Goal: Task Accomplishment & Management: Manage account settings

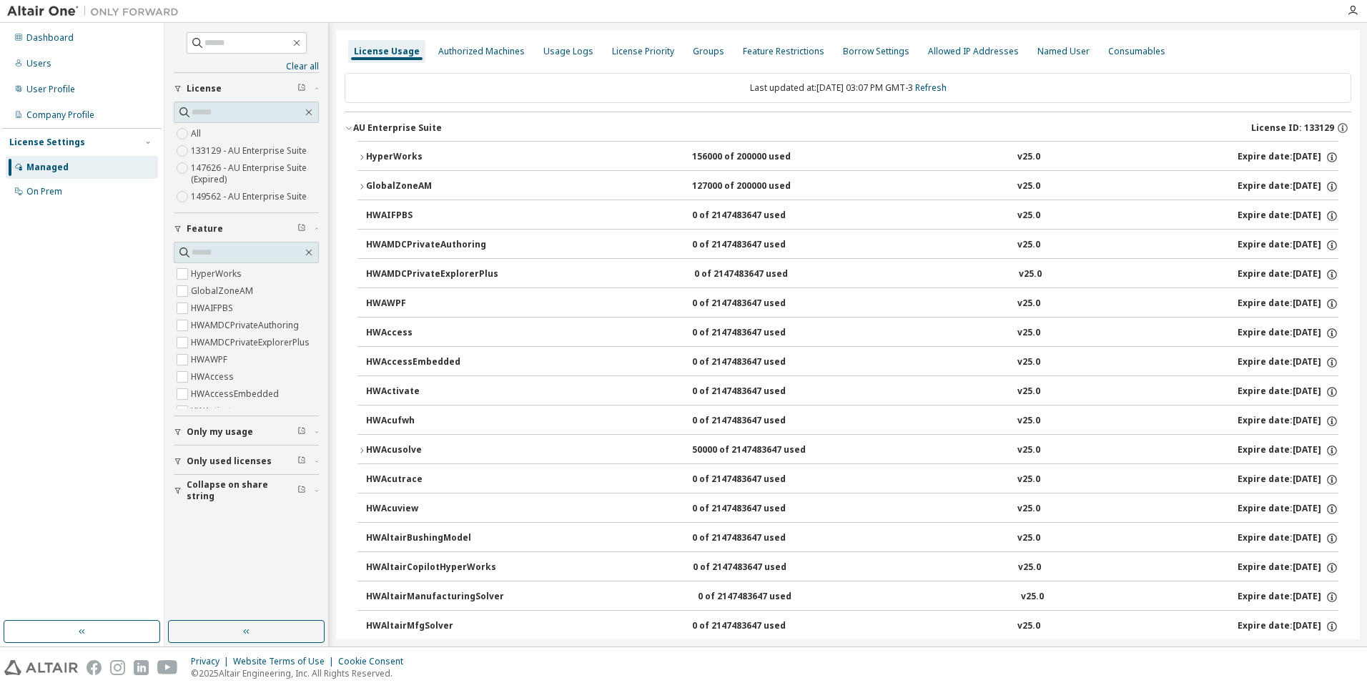
click at [201, 459] on span "Only used licenses" at bounding box center [229, 461] width 85 height 11
click at [200, 500] on label "No" at bounding box center [198, 499] width 15 height 17
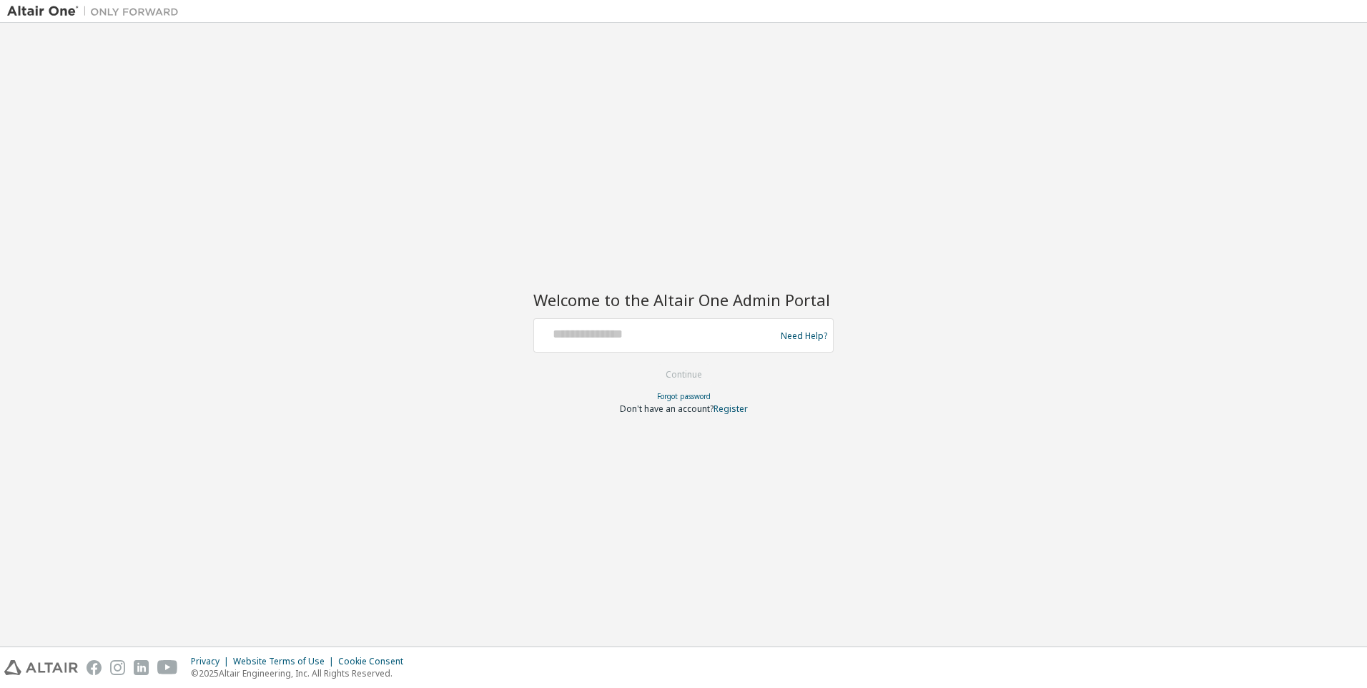
click at [589, 350] on div "Need Help?" at bounding box center [684, 335] width 300 height 34
click at [594, 338] on input "text" at bounding box center [657, 332] width 234 height 21
paste input "**********"
type input "**********"
click at [651, 364] on button "Continue" at bounding box center [684, 374] width 67 height 21
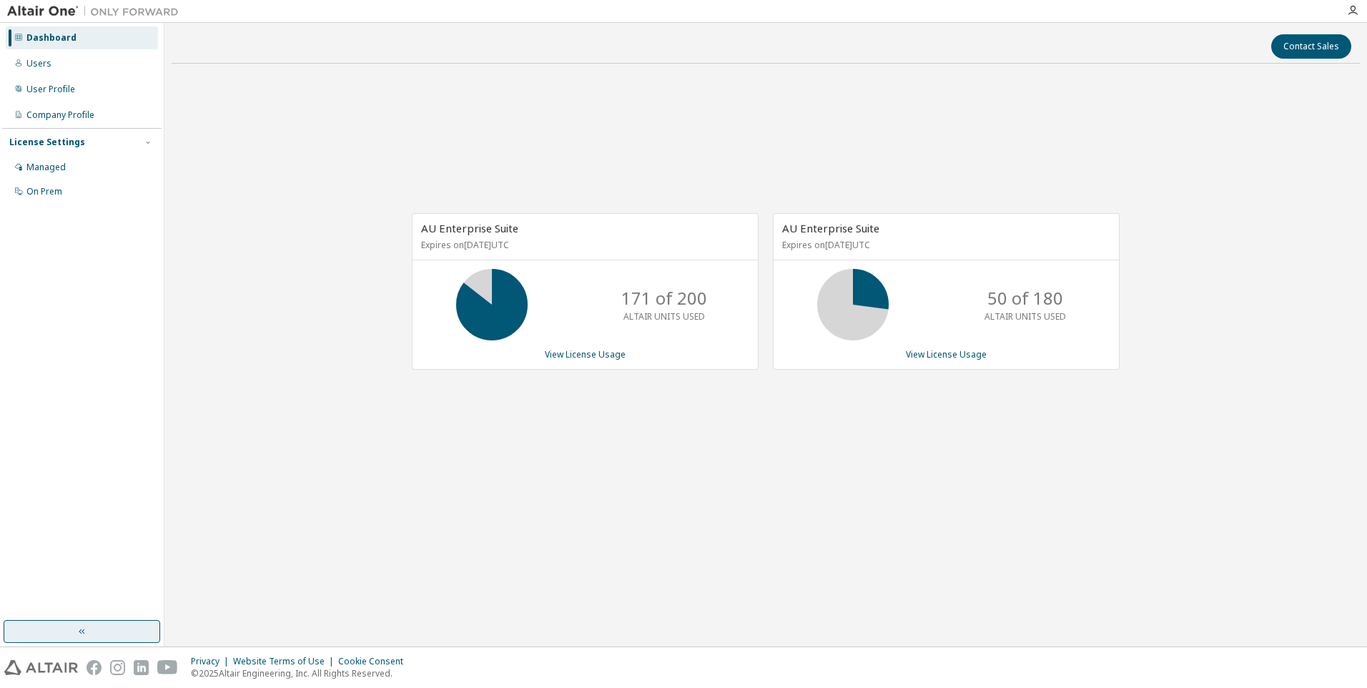
click at [132, 634] on button "button" at bounding box center [82, 631] width 157 height 23
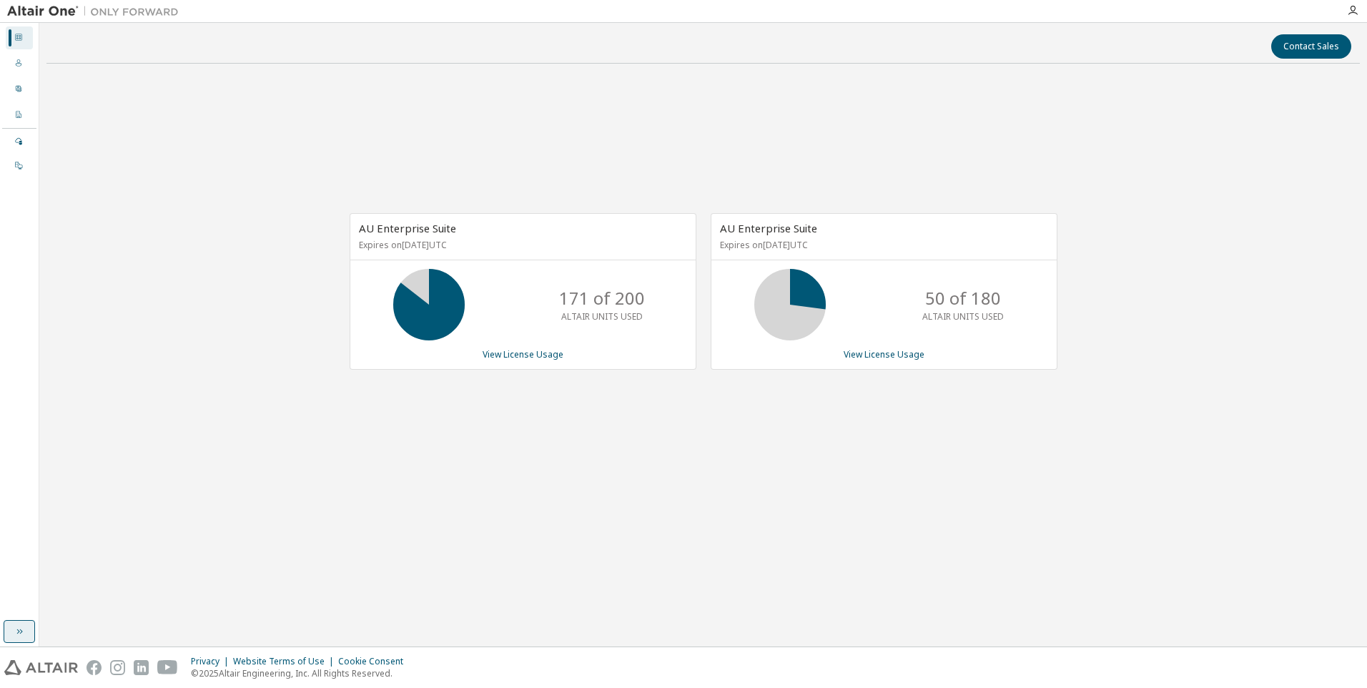
click at [26, 631] on button "button" at bounding box center [19, 631] width 31 height 23
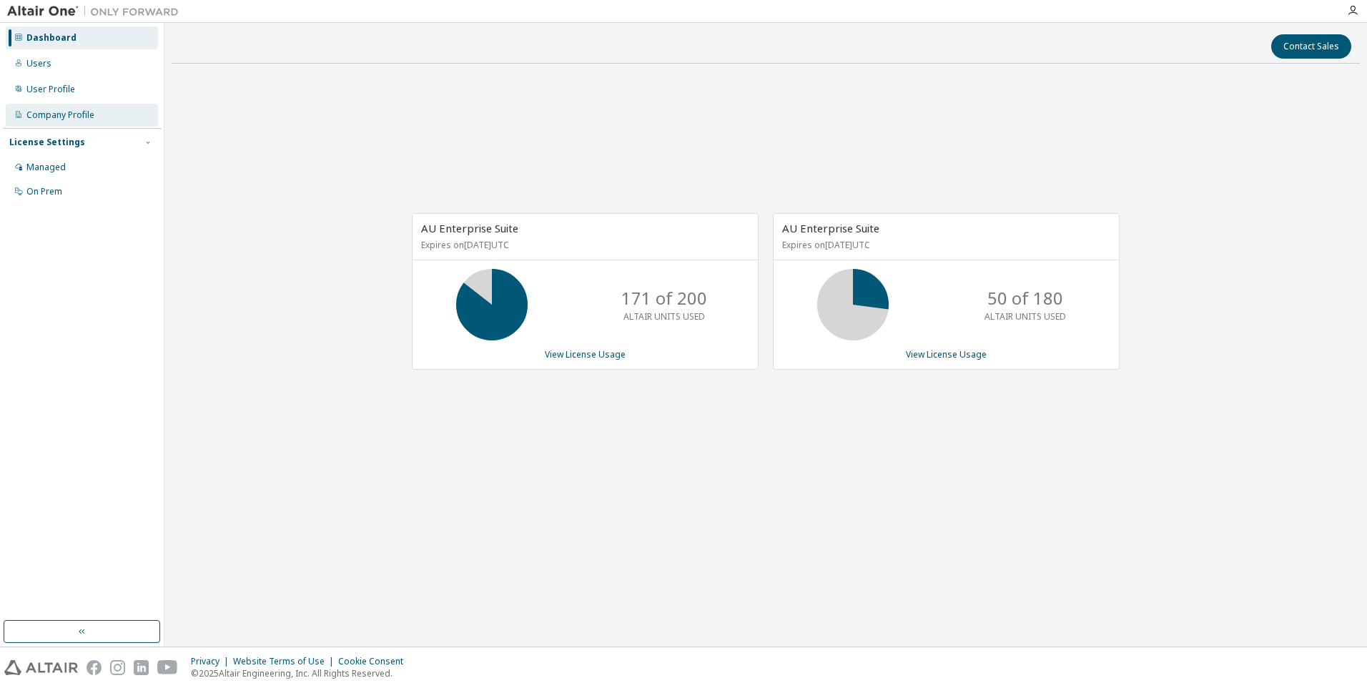
click at [55, 111] on div "Company Profile" at bounding box center [60, 114] width 68 height 11
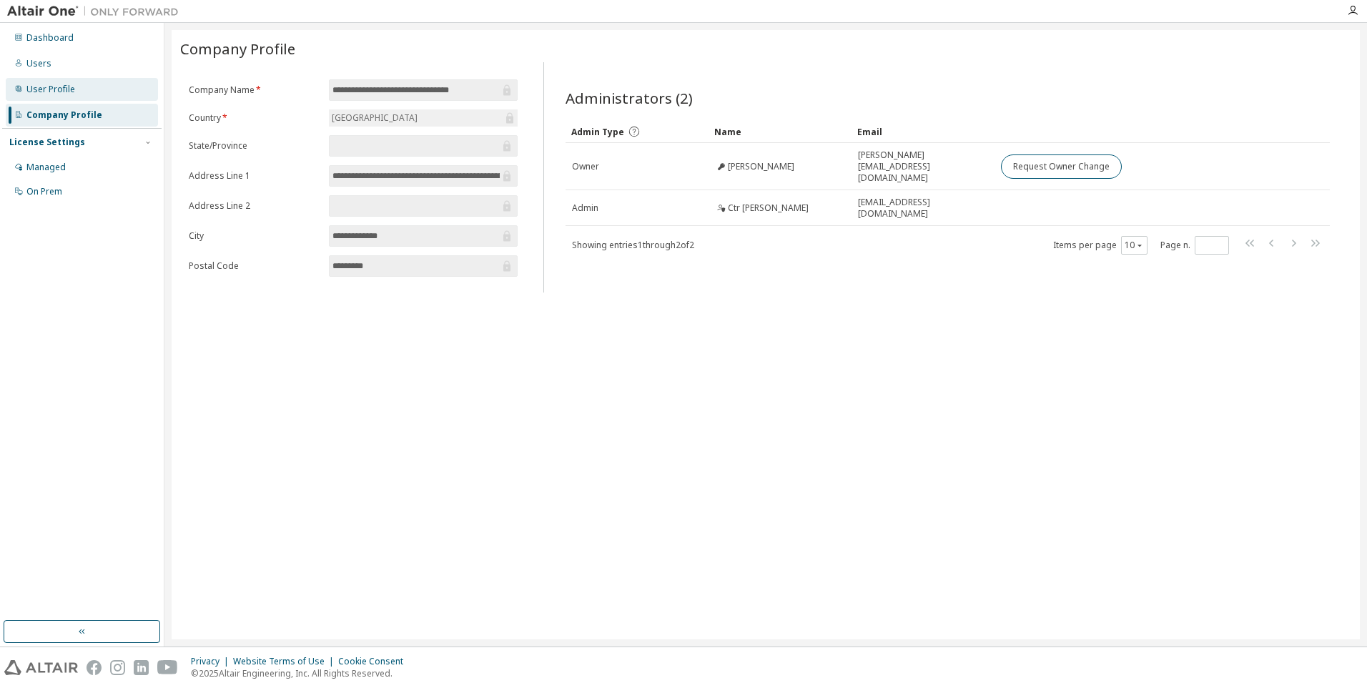
click at [69, 92] on div "User Profile" at bounding box center [50, 89] width 49 height 11
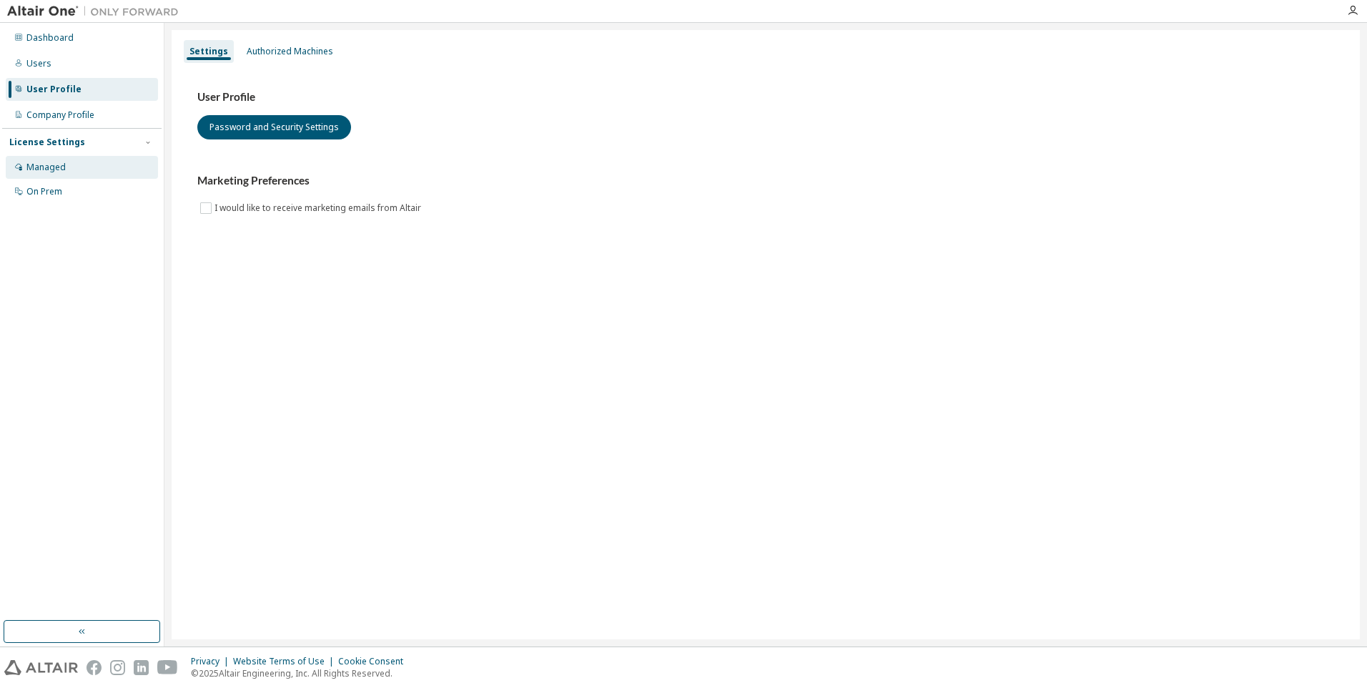
click at [67, 163] on div "Managed" at bounding box center [82, 167] width 152 height 23
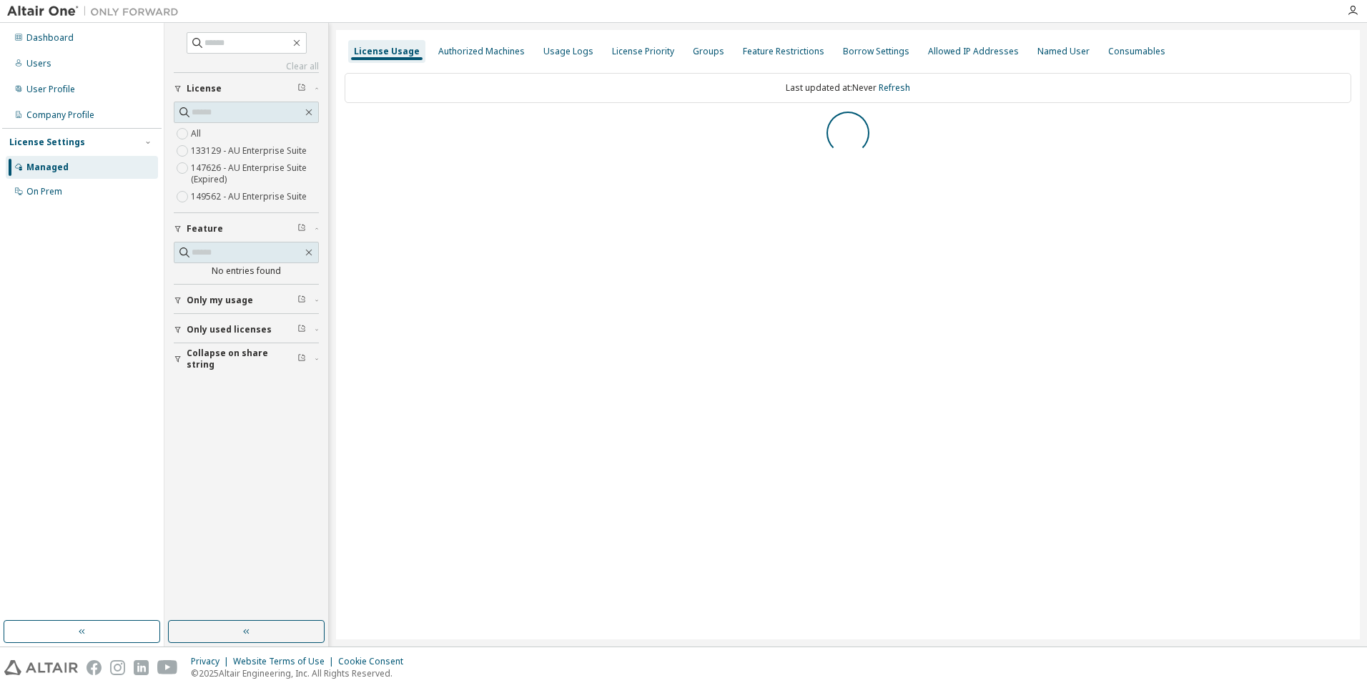
click at [219, 297] on span "Only my usage" at bounding box center [220, 300] width 67 height 11
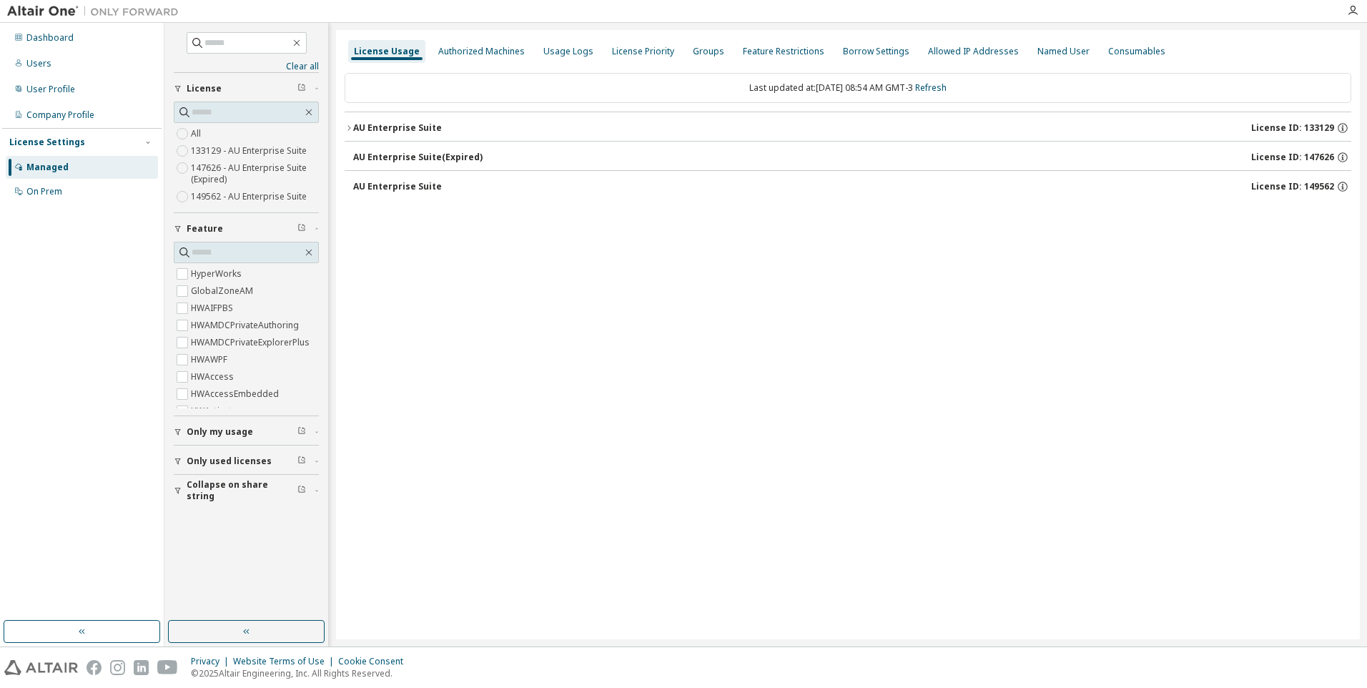
click at [398, 124] on div "AU Enterprise Suite" at bounding box center [397, 127] width 89 height 11
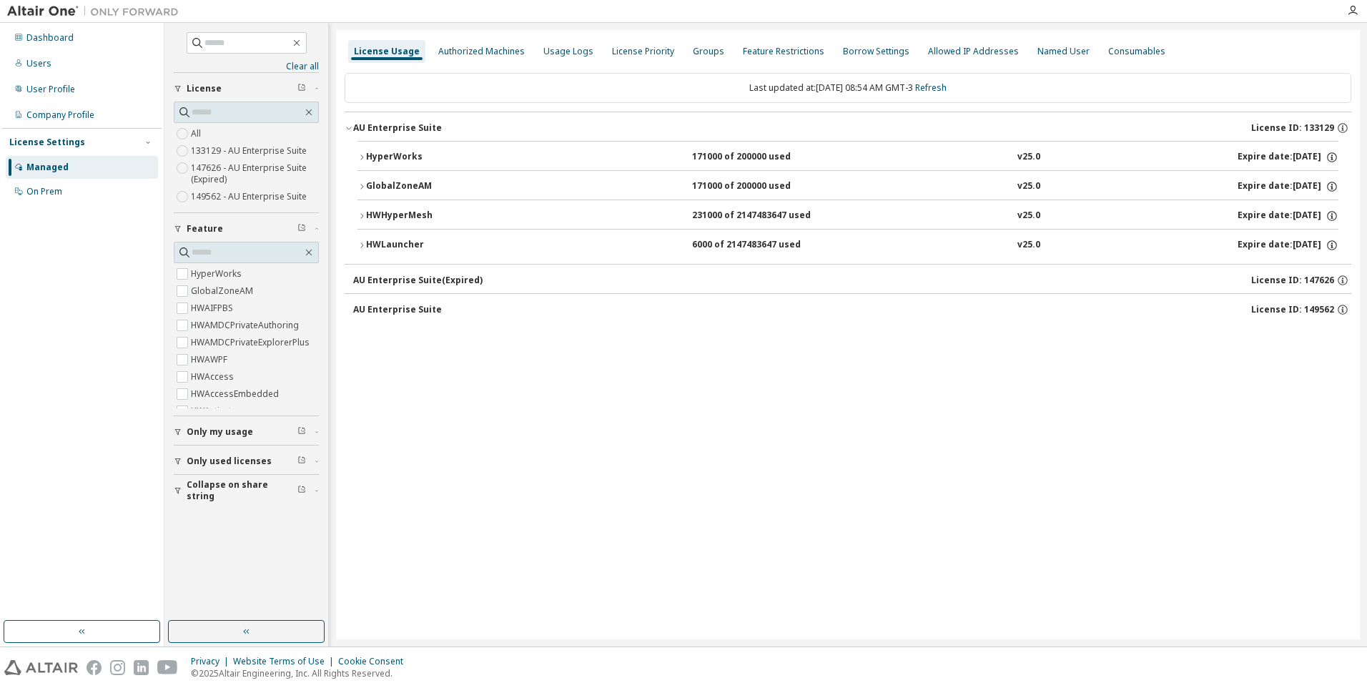
click at [408, 285] on div "AU Enterprise Suite (Expired)" at bounding box center [417, 280] width 129 height 11
click at [403, 305] on div "AU Enterprise Suite" at bounding box center [397, 309] width 89 height 11
click at [405, 322] on button "AU Enterprise Suite License ID: 149562" at bounding box center [852, 309] width 998 height 31
